Goal: Task Accomplishment & Management: Use online tool/utility

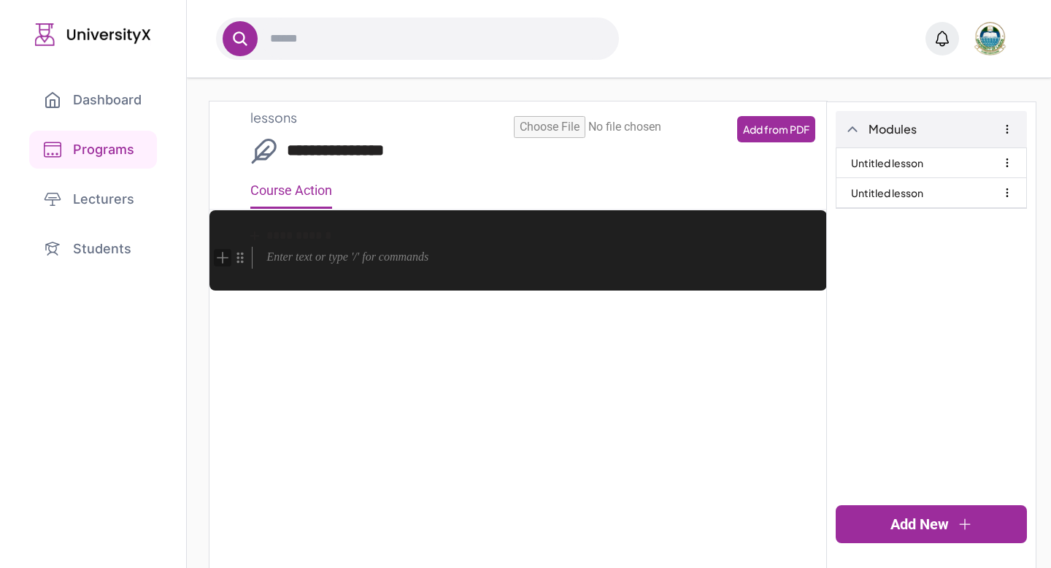
click at [223, 258] on icon "Add block" at bounding box center [223, 257] width 11 height 1
click at [226, 263] on icon "Add block" at bounding box center [223, 258] width 16 height 16
click at [216, 256] on icon "Add block" at bounding box center [223, 258] width 16 height 16
click at [216, 258] on icon "Add block" at bounding box center [223, 258] width 16 height 16
click at [222, 261] on icon "Add block" at bounding box center [223, 258] width 16 height 16
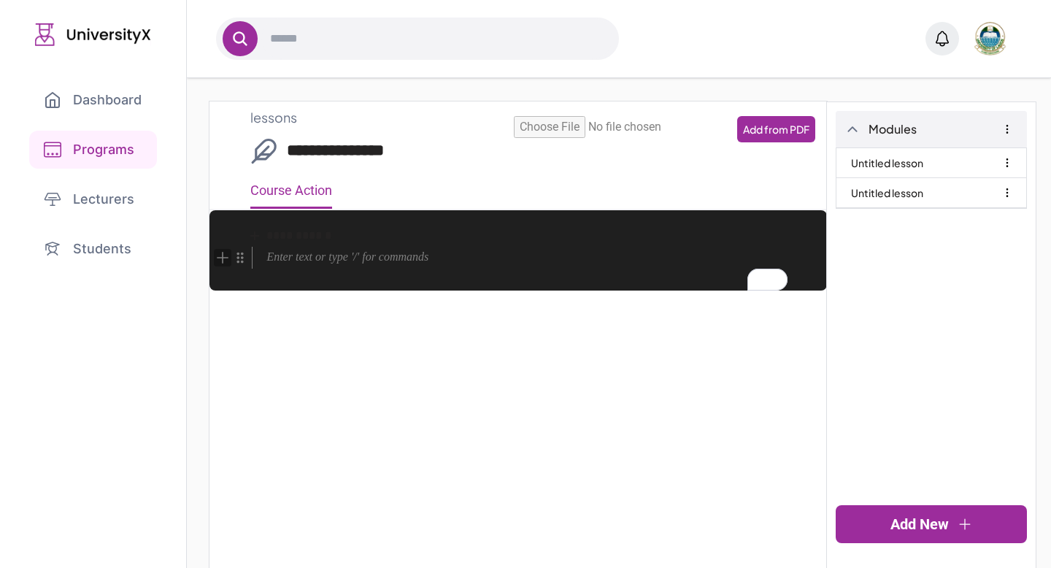
click at [222, 262] on icon "Add block" at bounding box center [223, 258] width 16 height 16
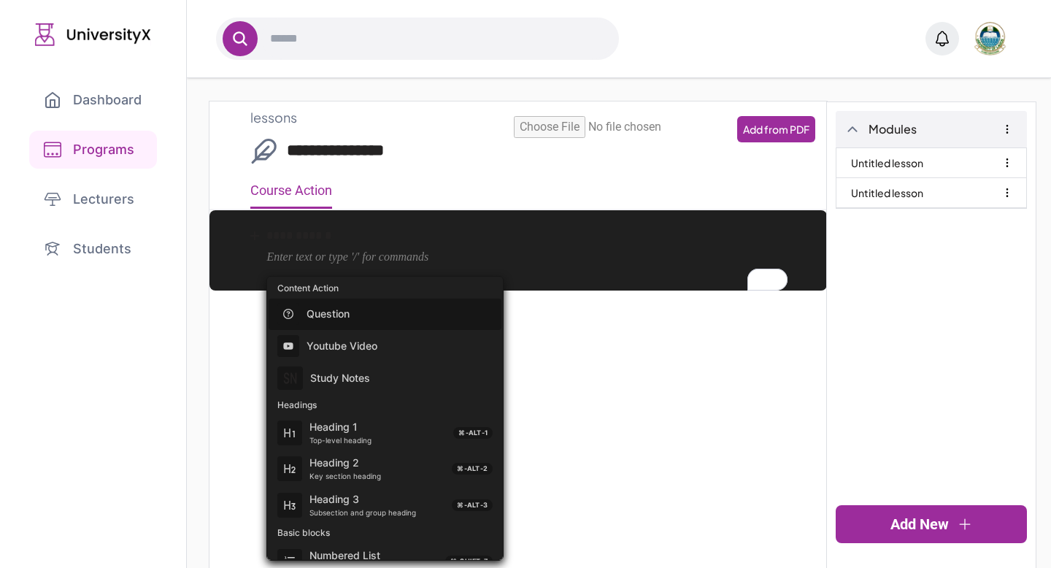
click at [337, 145] on div "Add from PDF" at bounding box center [519, 133] width 618 height 34
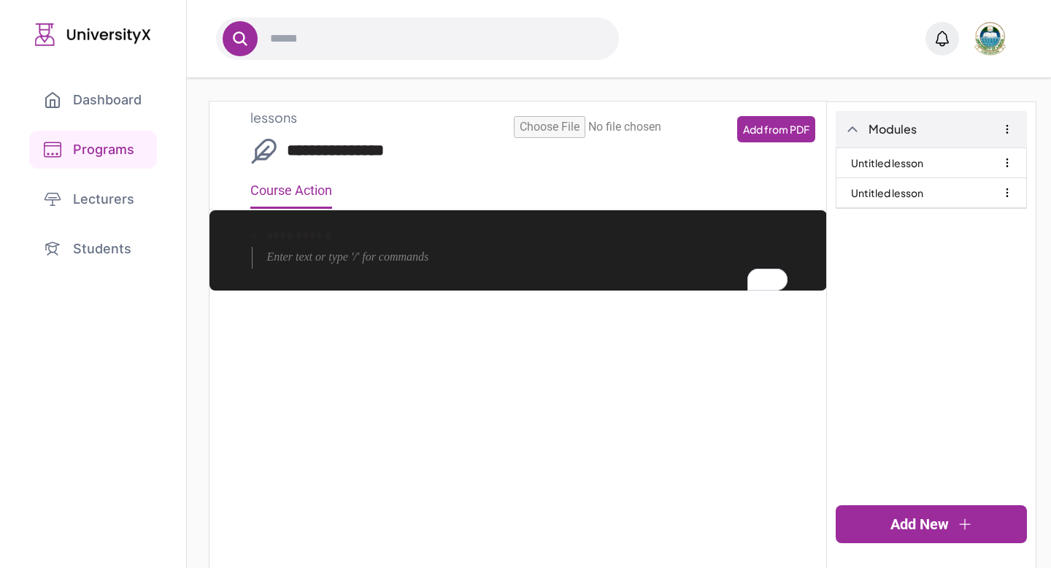
click at [337, 145] on div "Add from PDF" at bounding box center [519, 133] width 618 height 34
click at [337, 147] on div "Add from PDF" at bounding box center [519, 133] width 618 height 34
click at [1010, 165] on icon "button" at bounding box center [1008, 163] width 12 height 12
click at [971, 195] on button "Update" at bounding box center [966, 197] width 42 height 18
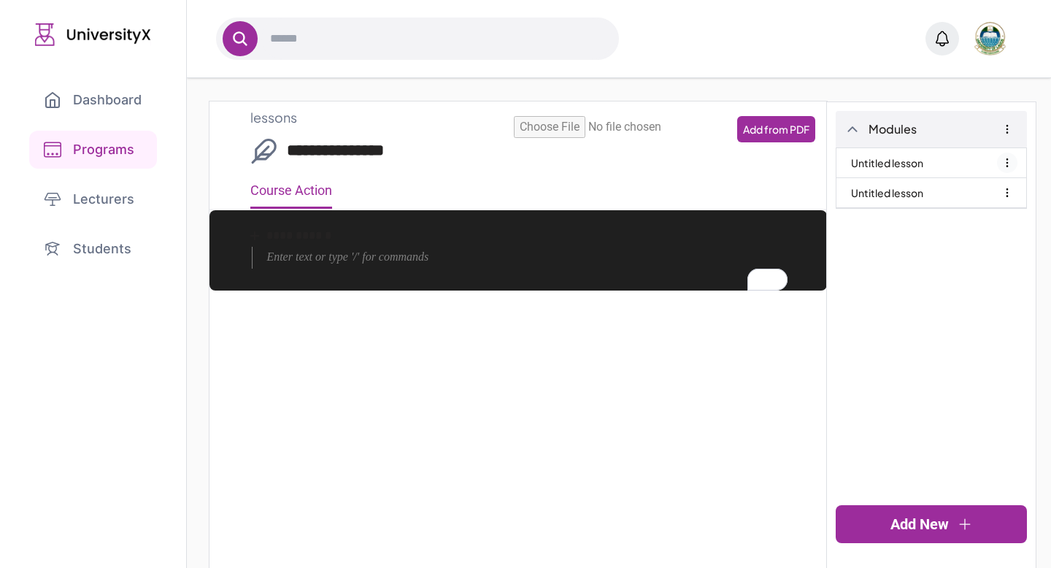
click at [1004, 164] on icon "button" at bounding box center [1008, 163] width 12 height 12
click at [976, 199] on button "Update" at bounding box center [966, 197] width 42 height 18
click at [345, 150] on input "**********" at bounding box center [537, 151] width 500 height 24
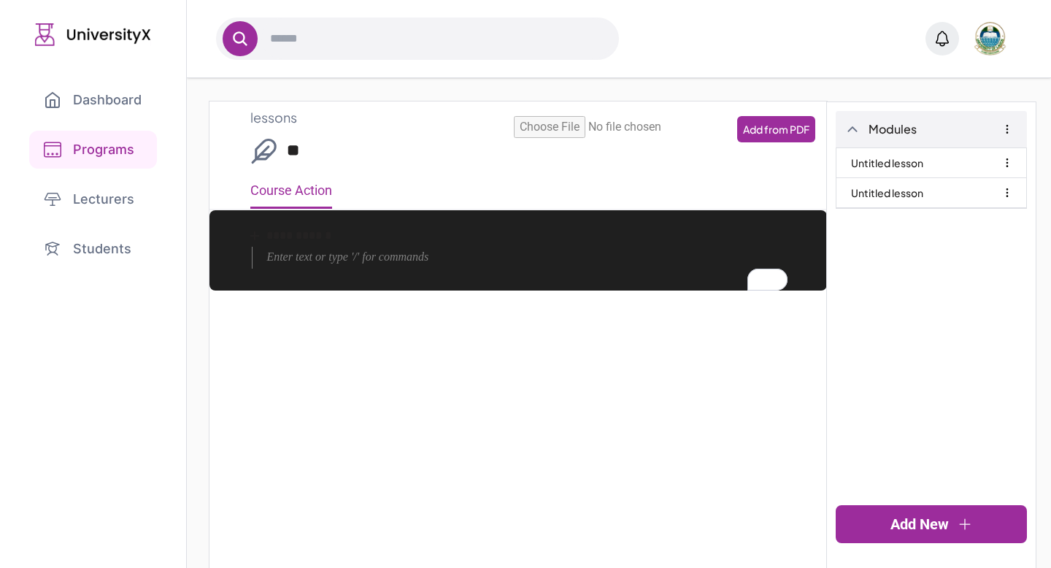
type input "*"
type input "**********"
click at [355, 184] on div "**********" at bounding box center [519, 155] width 618 height 109
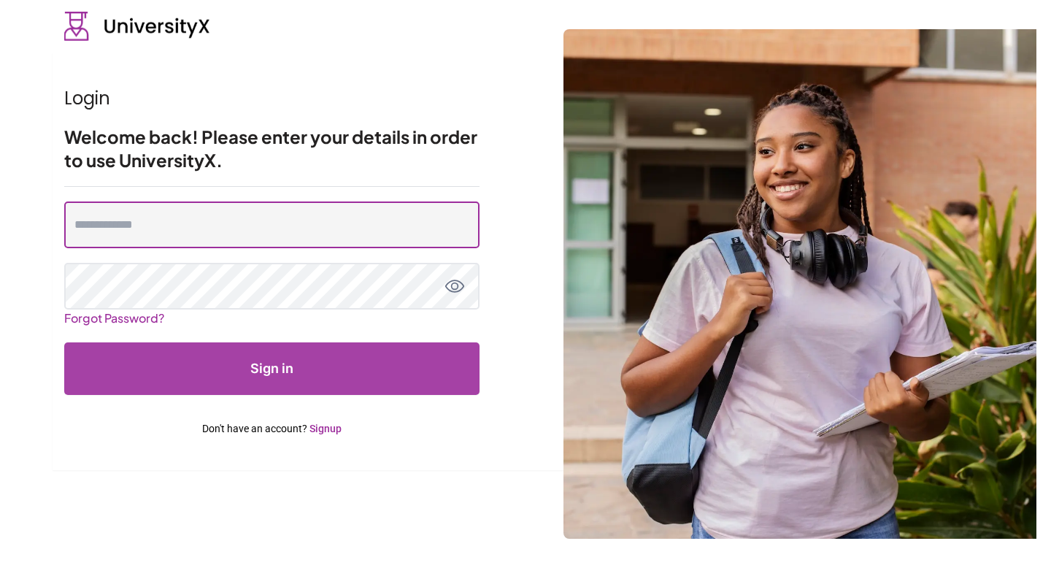
click at [312, 201] on input "email" at bounding box center [271, 224] width 415 height 47
type input "**********"
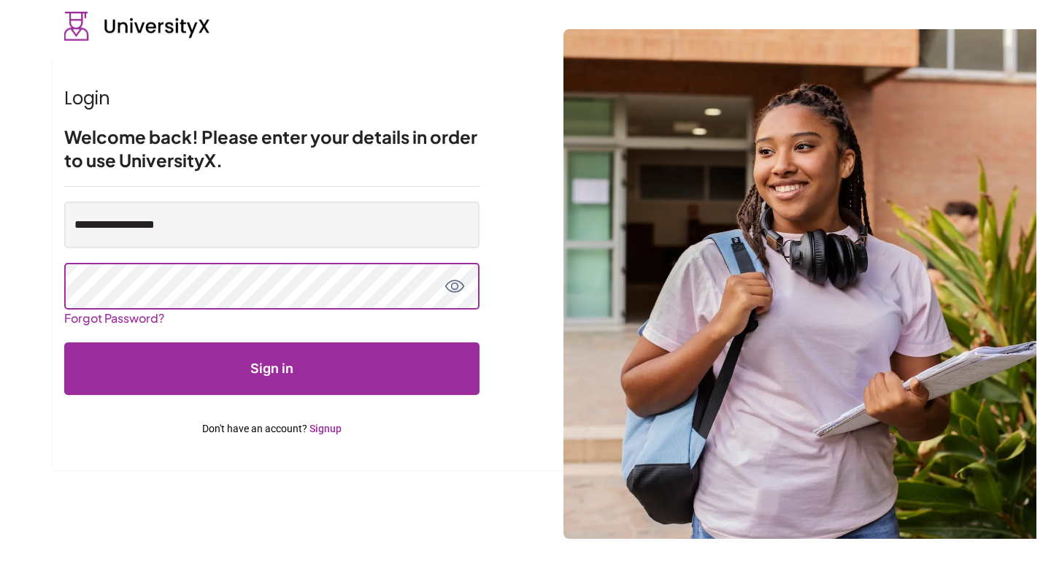
click at [64, 342] on button "Sign in" at bounding box center [271, 368] width 415 height 53
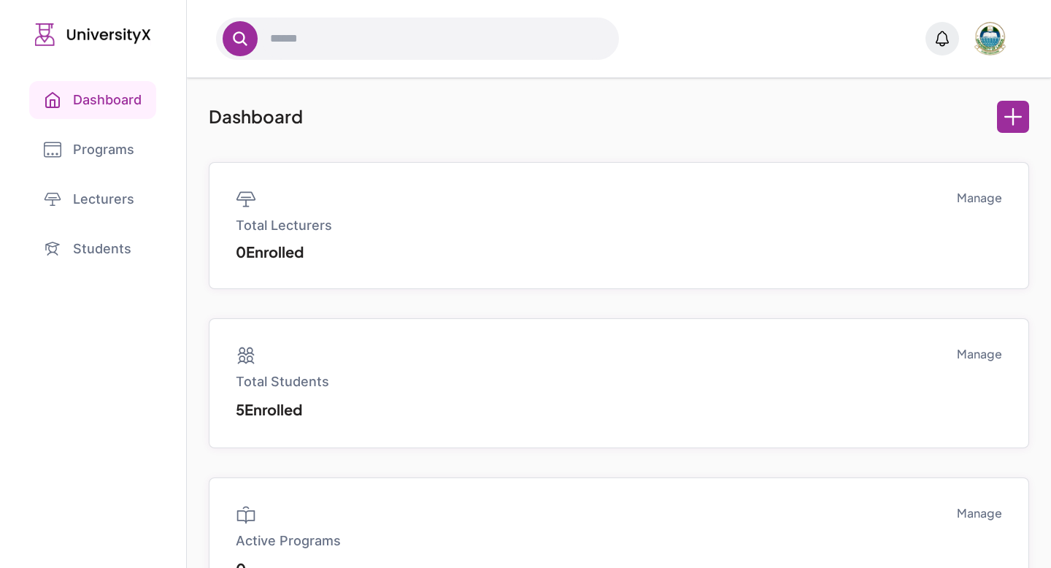
click at [107, 155] on link "Programs" at bounding box center [93, 150] width 128 height 38
